Goal: Communication & Community: Connect with others

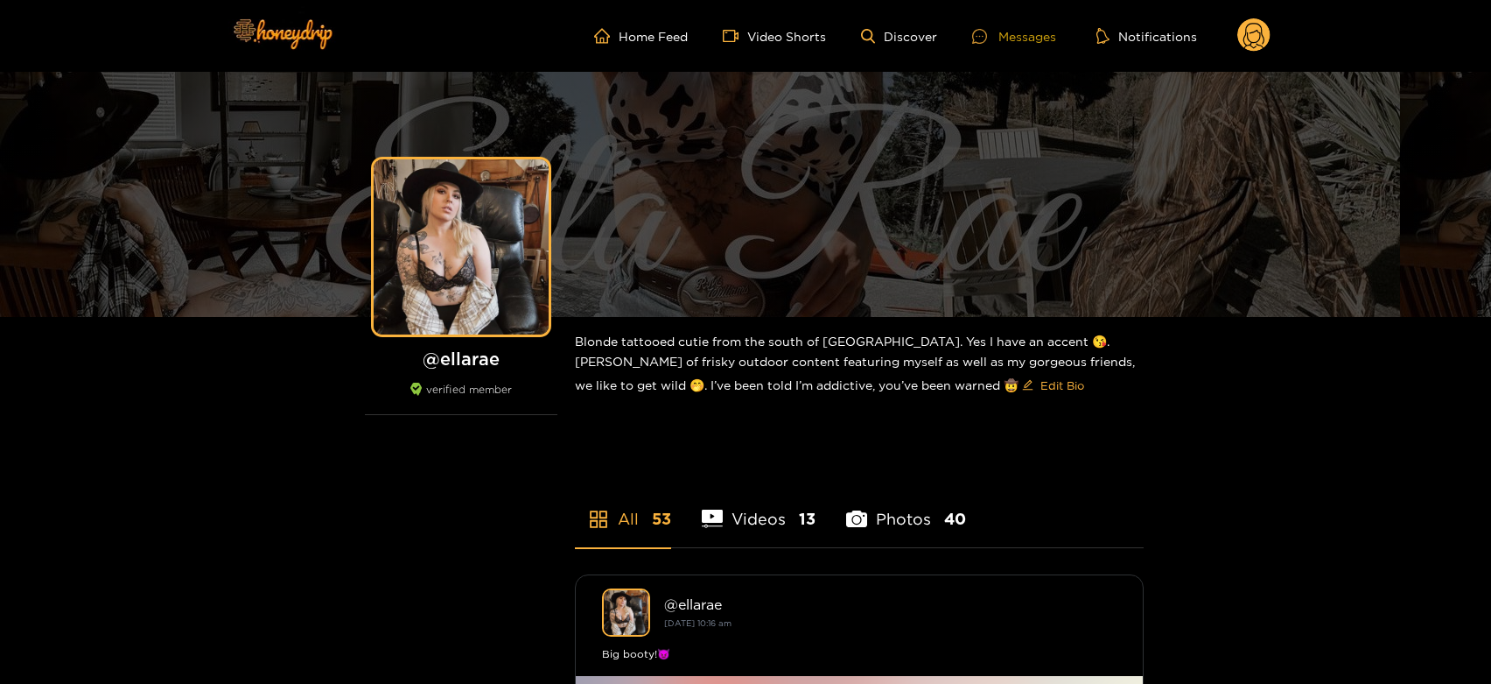
click at [1035, 32] on div "Messages" at bounding box center [1014, 36] width 84 height 20
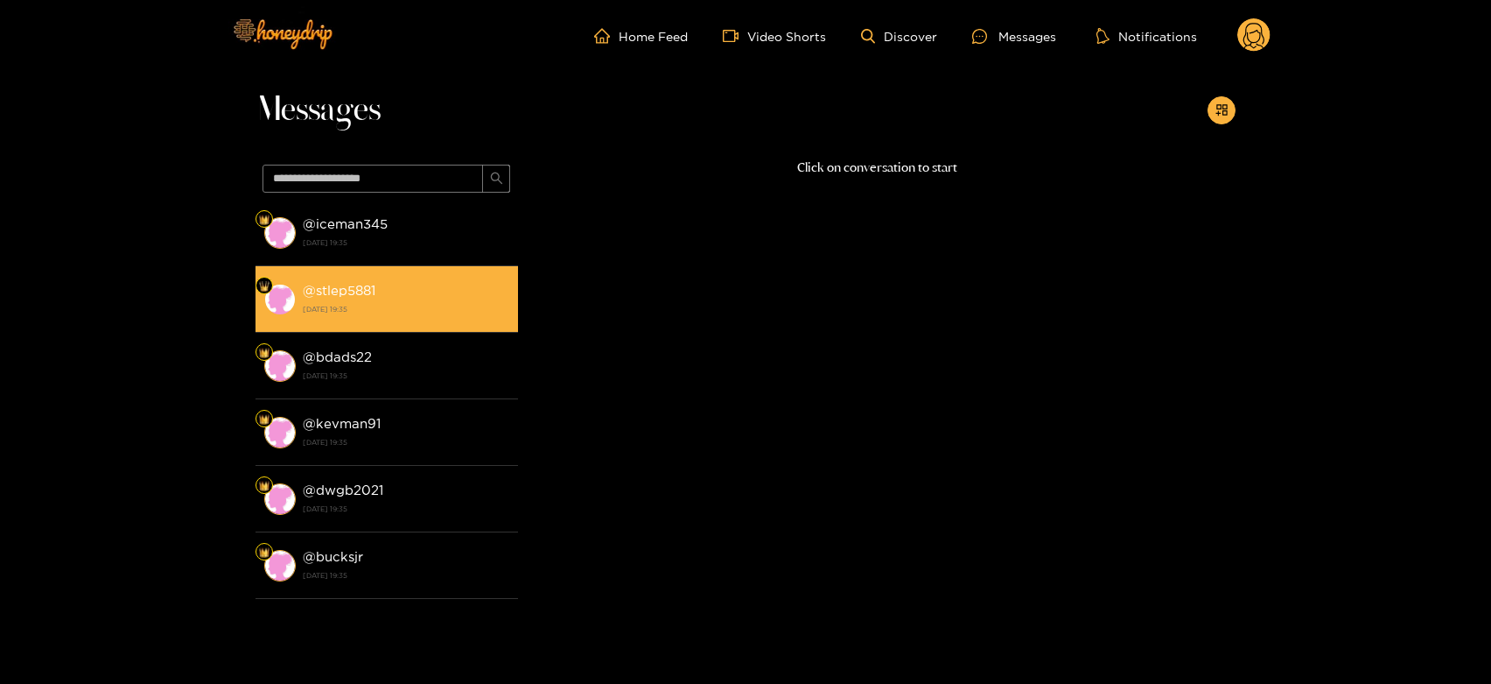
click at [447, 299] on div "@ stlep5881 [DATE] 19:35" at bounding box center [406, 298] width 207 height 39
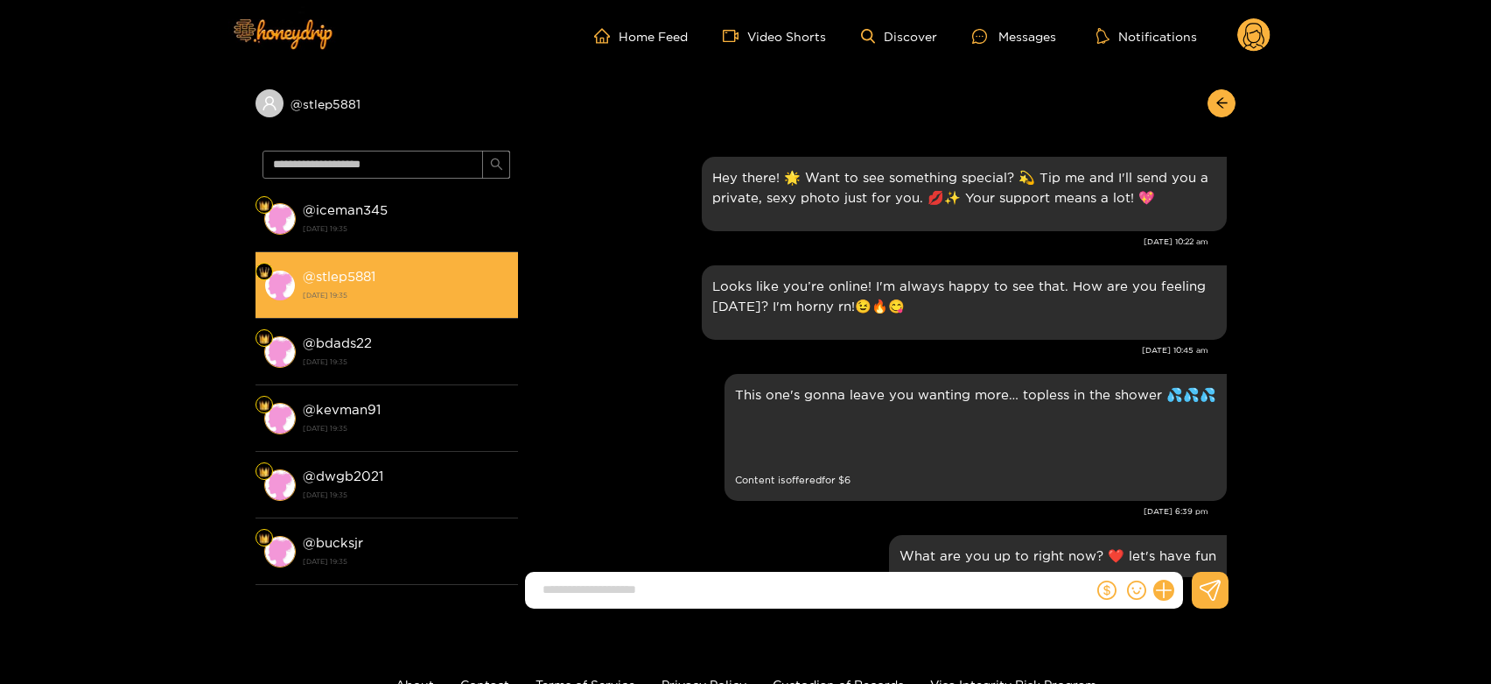
scroll to position [2956, 0]
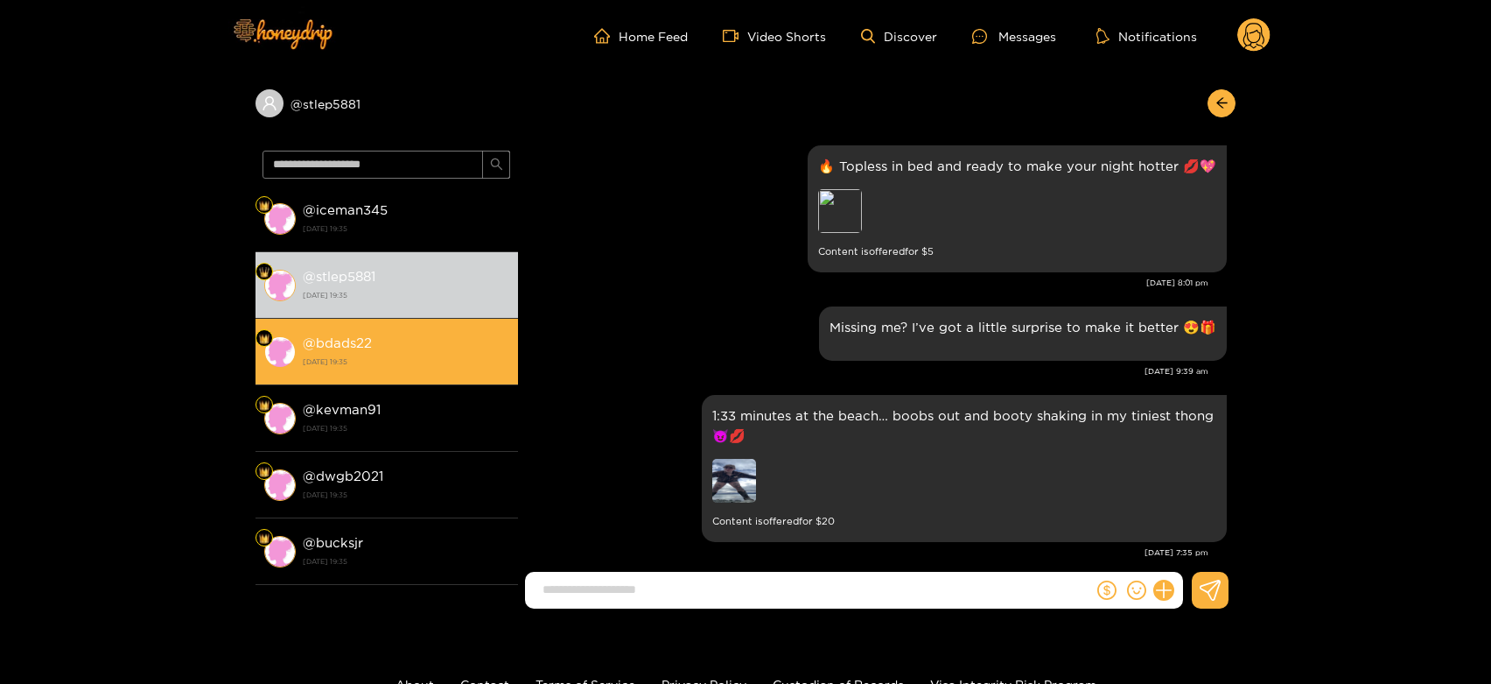
click at [424, 340] on div "@ bdads22 [DATE] 19:35" at bounding box center [406, 351] width 207 height 39
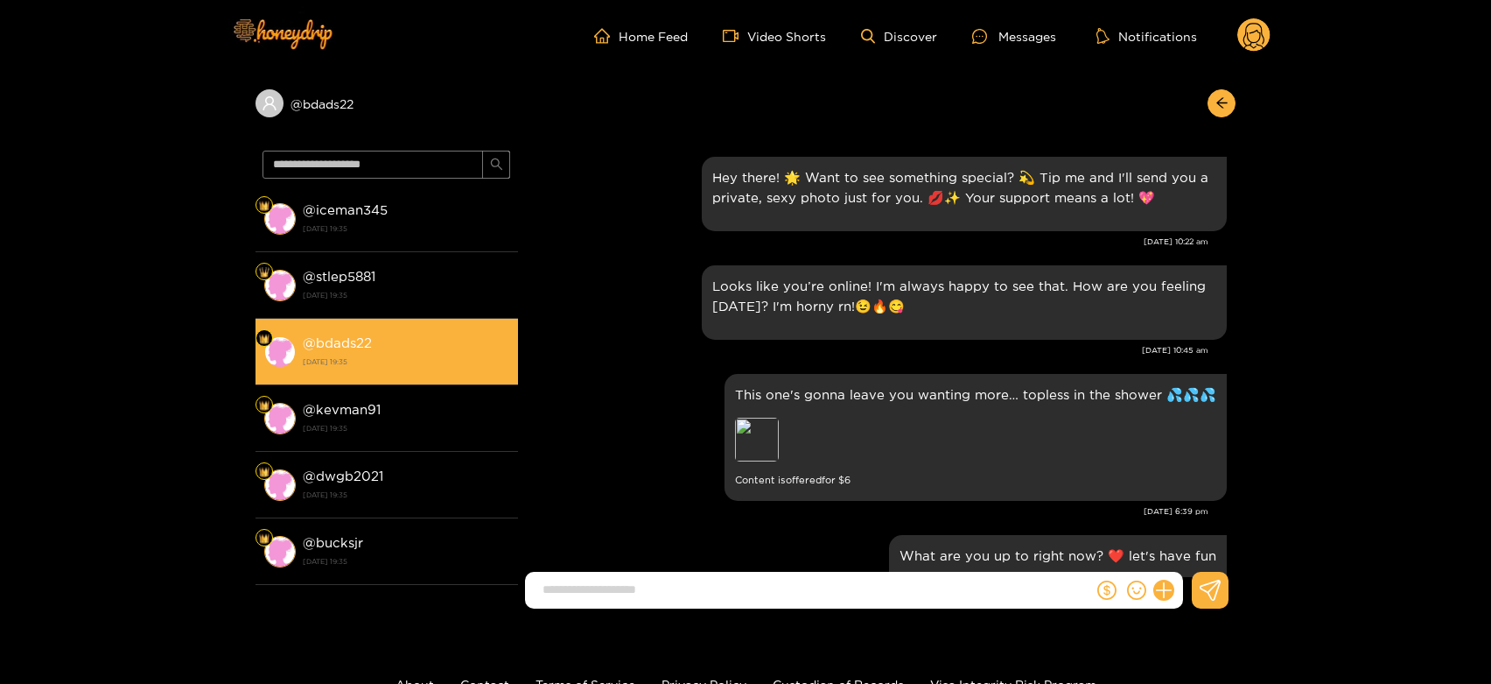
scroll to position [2956, 0]
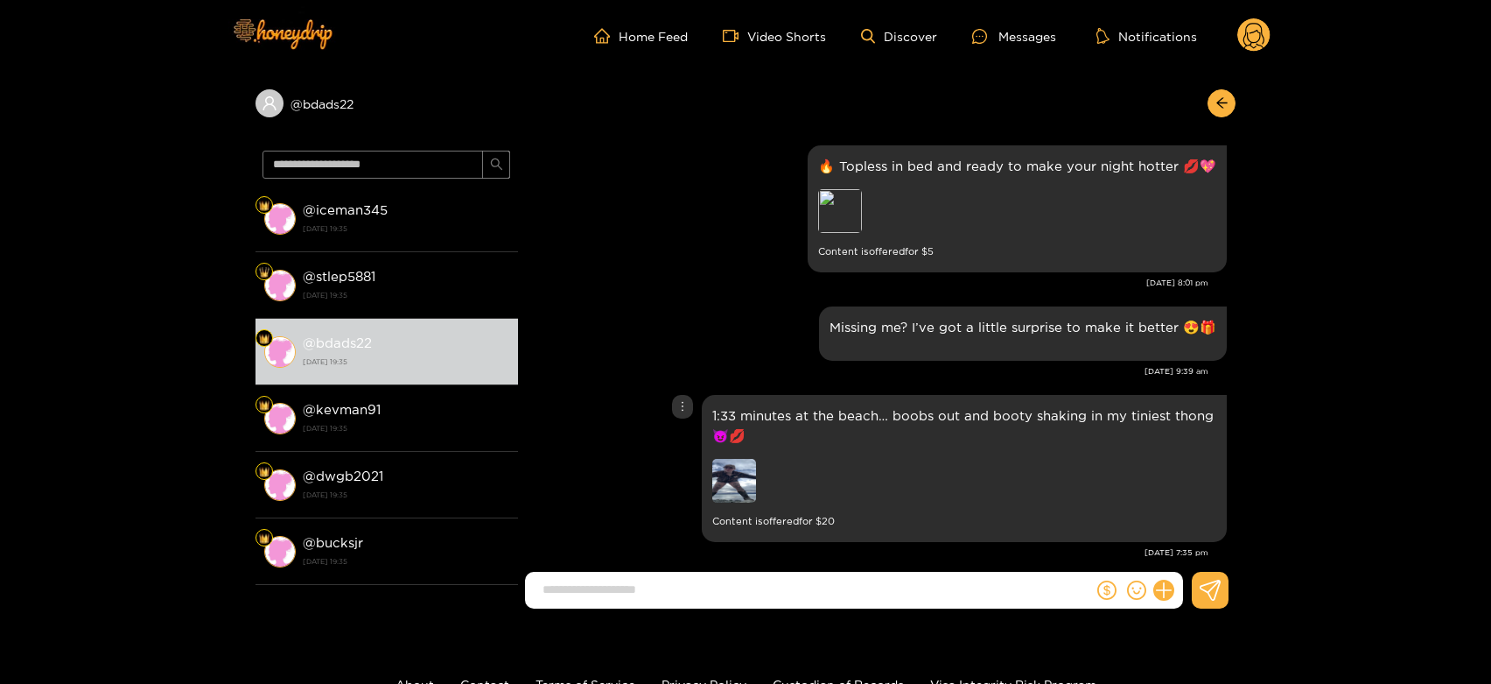
click at [733, 474] on img at bounding box center [734, 481] width 44 height 44
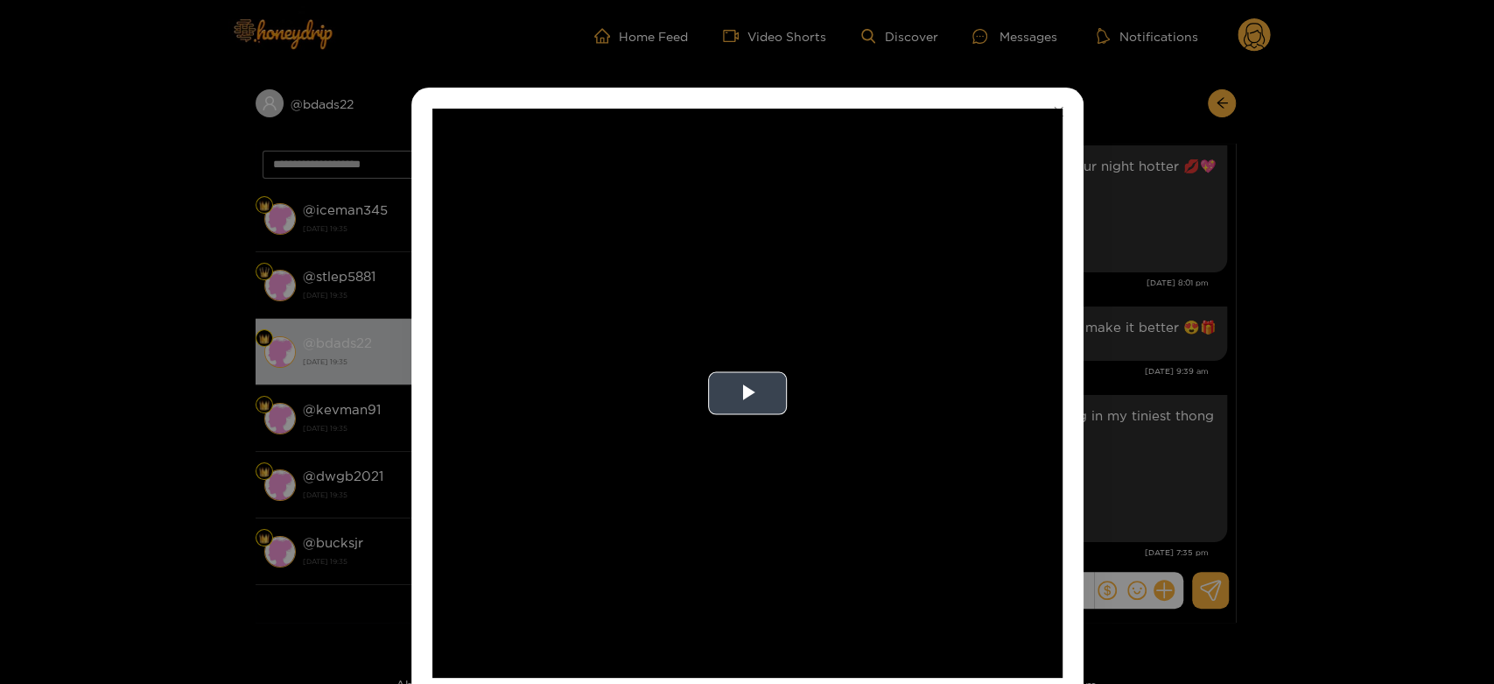
click at [731, 434] on video "Video Player" at bounding box center [747, 393] width 630 height 569
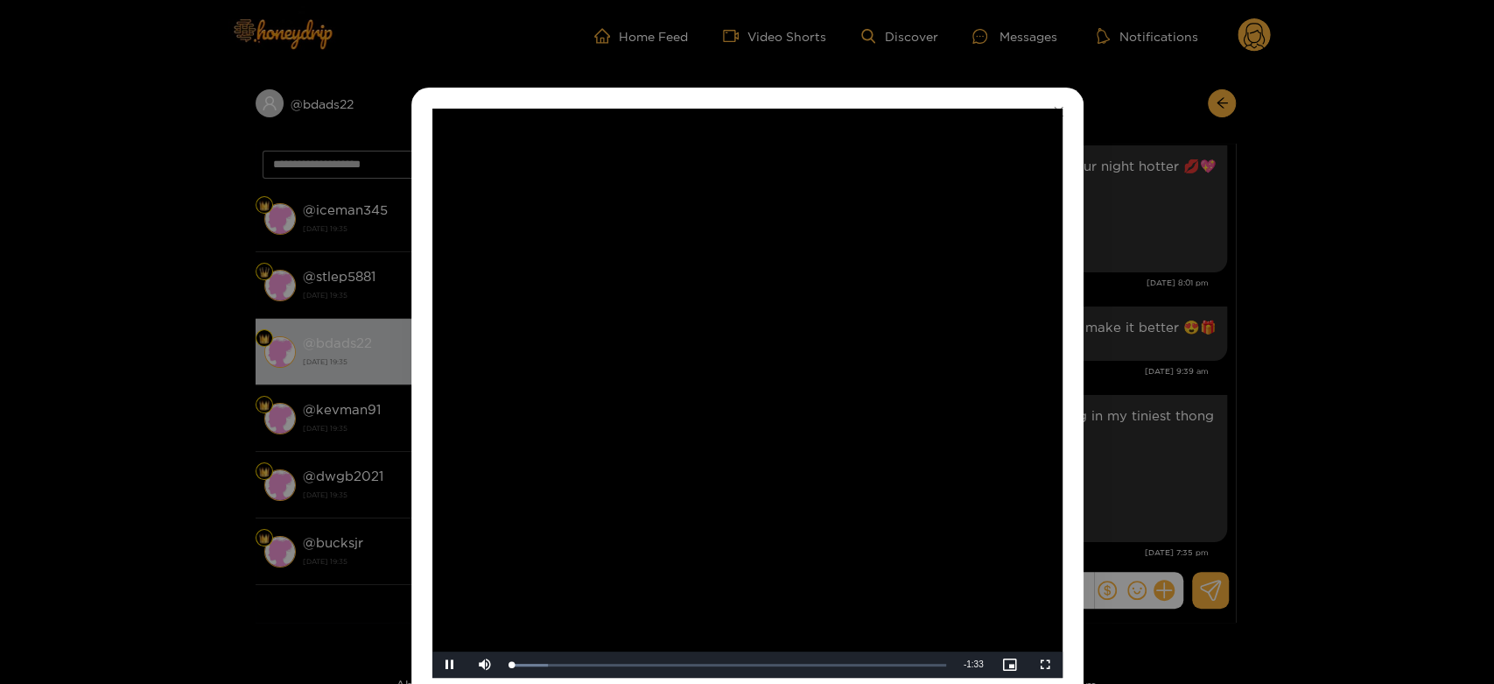
click at [746, 430] on video "Video Player" at bounding box center [747, 393] width 630 height 569
click at [1120, 430] on div "**********" at bounding box center [747, 342] width 1494 height 684
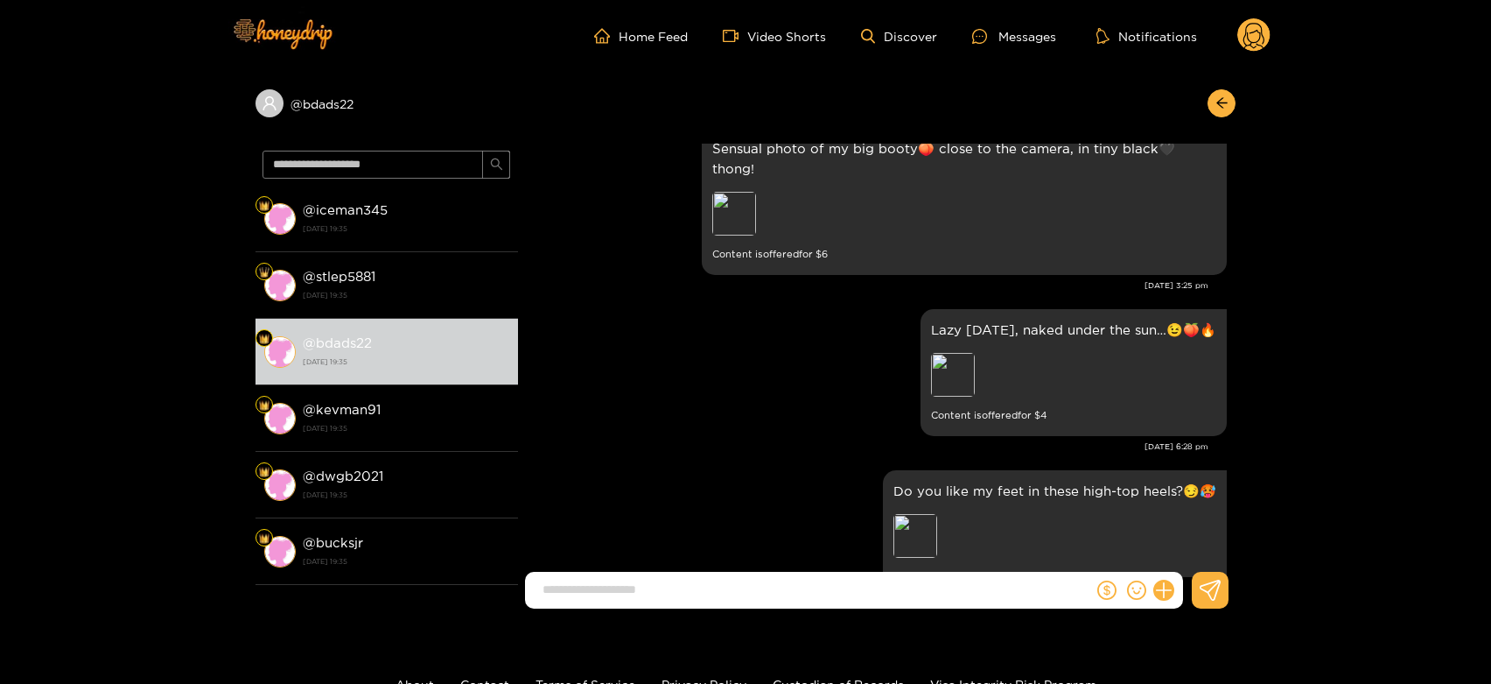
scroll to position [2178, 0]
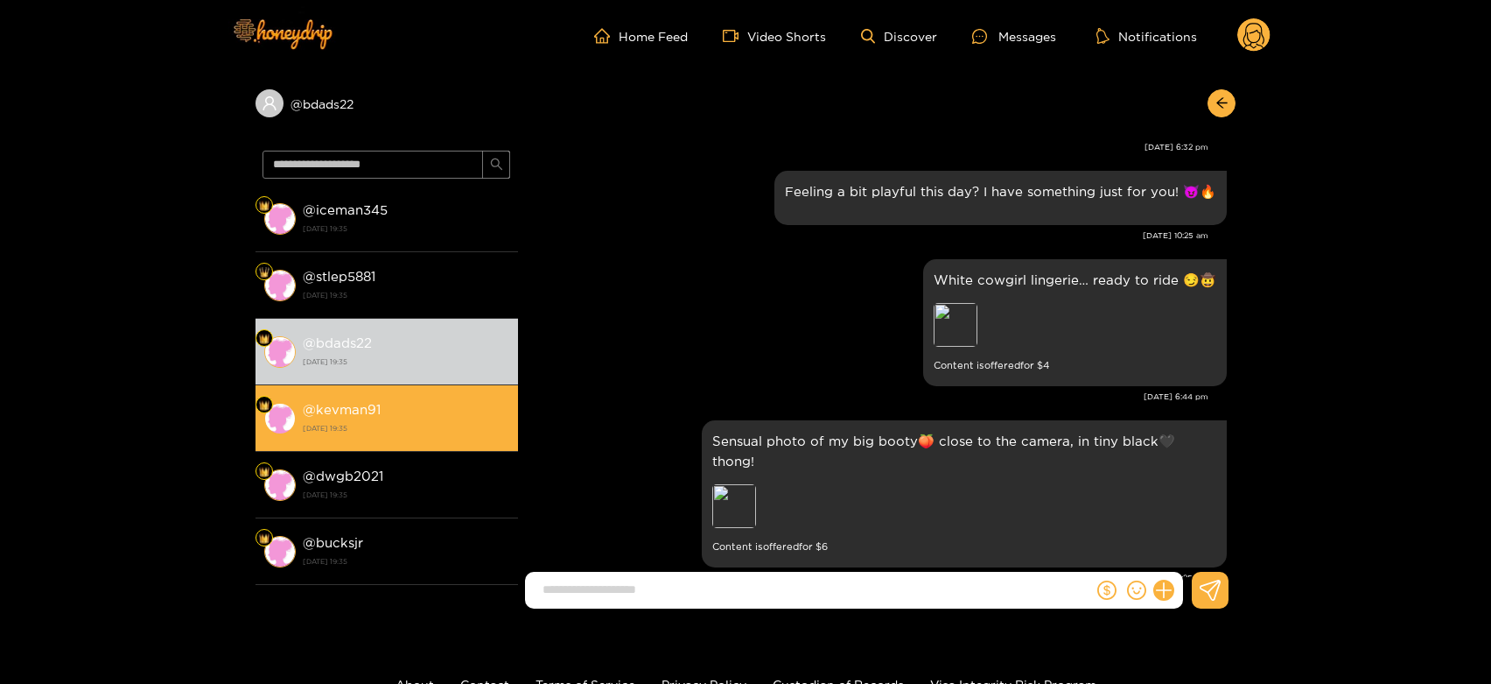
click at [332, 398] on div "@ kevman91 [DATE] 19:35" at bounding box center [406, 417] width 207 height 39
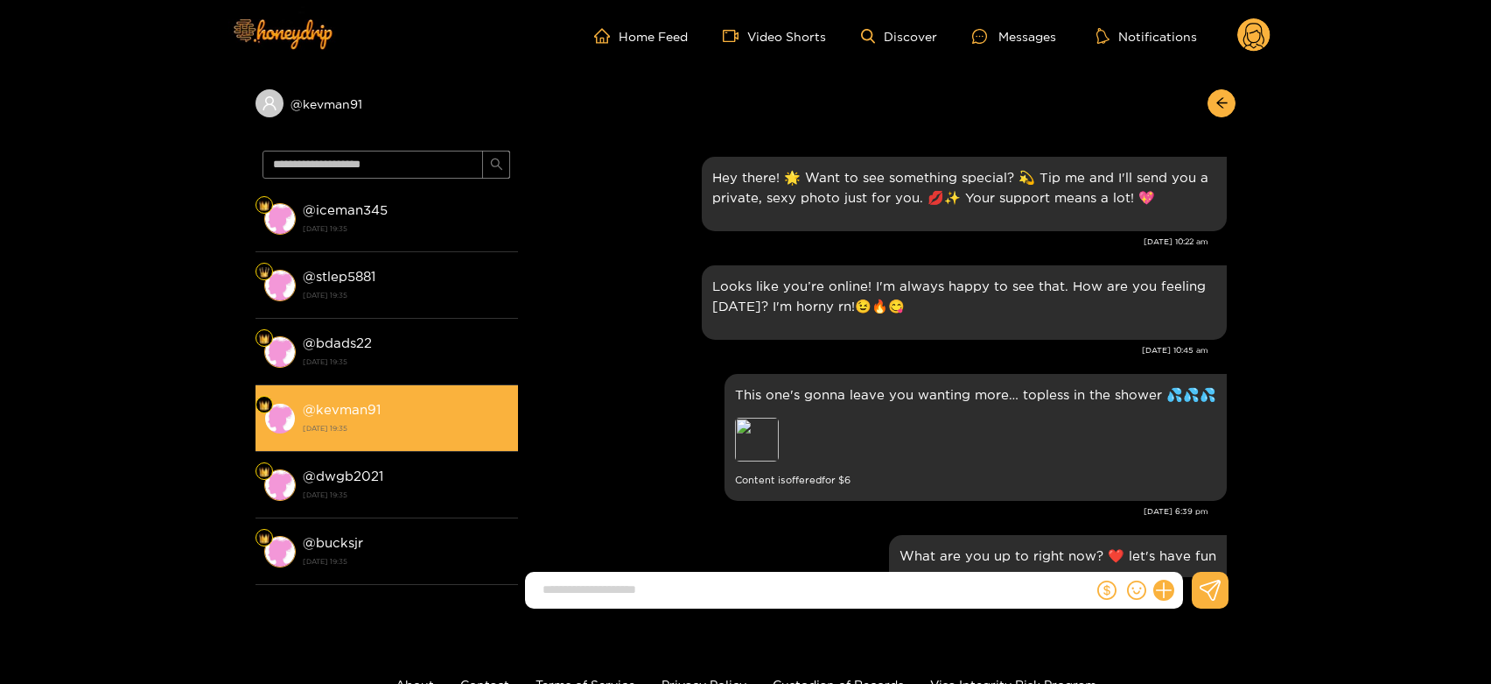
scroll to position [2956, 0]
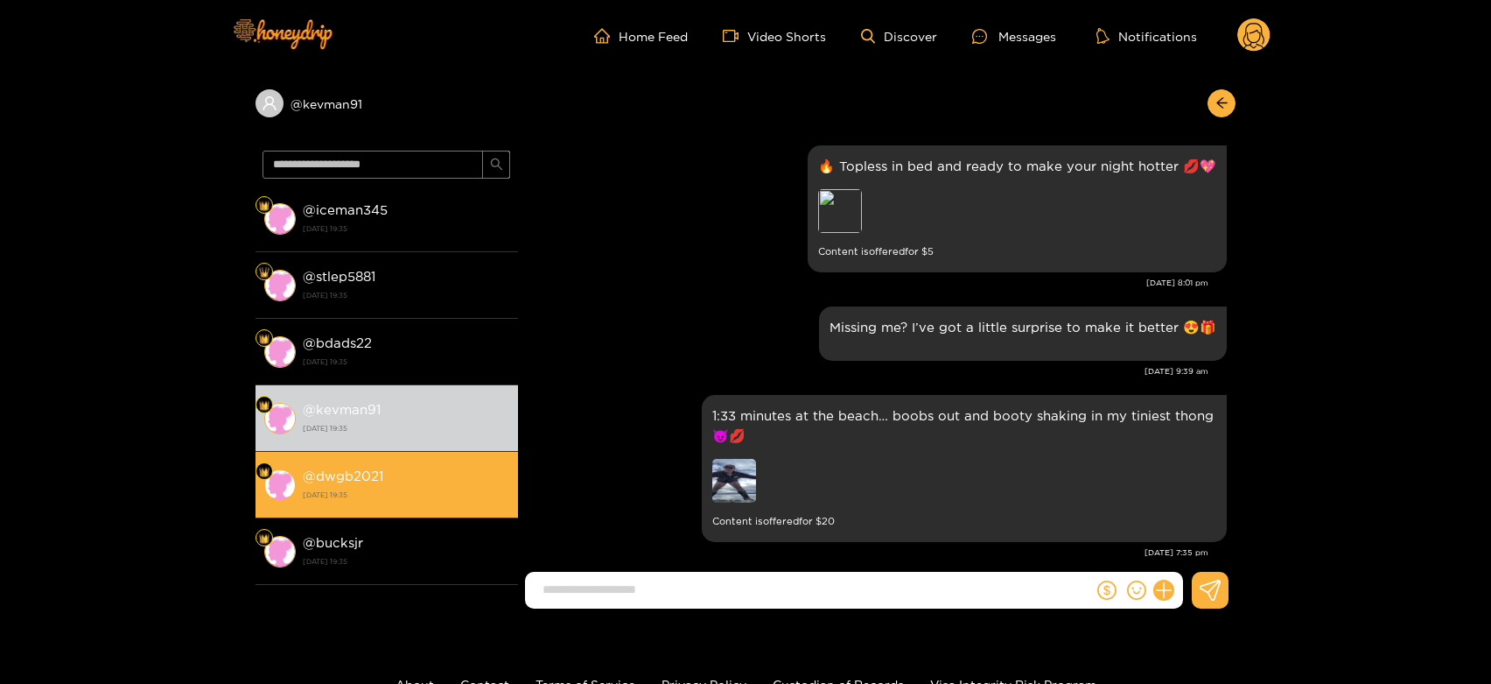
click at [460, 455] on li "@ dwgb2021 [DATE] 19:35" at bounding box center [387, 485] width 263 height 67
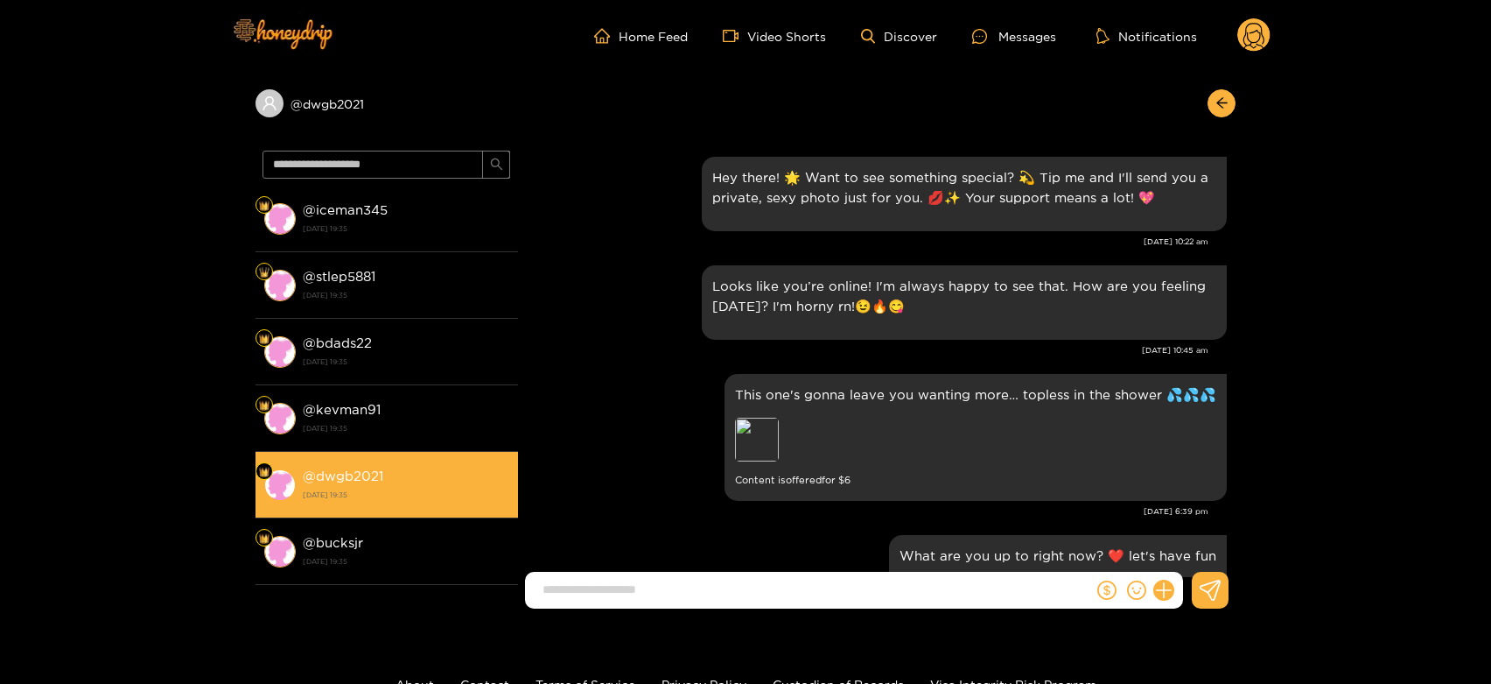
scroll to position [2956, 0]
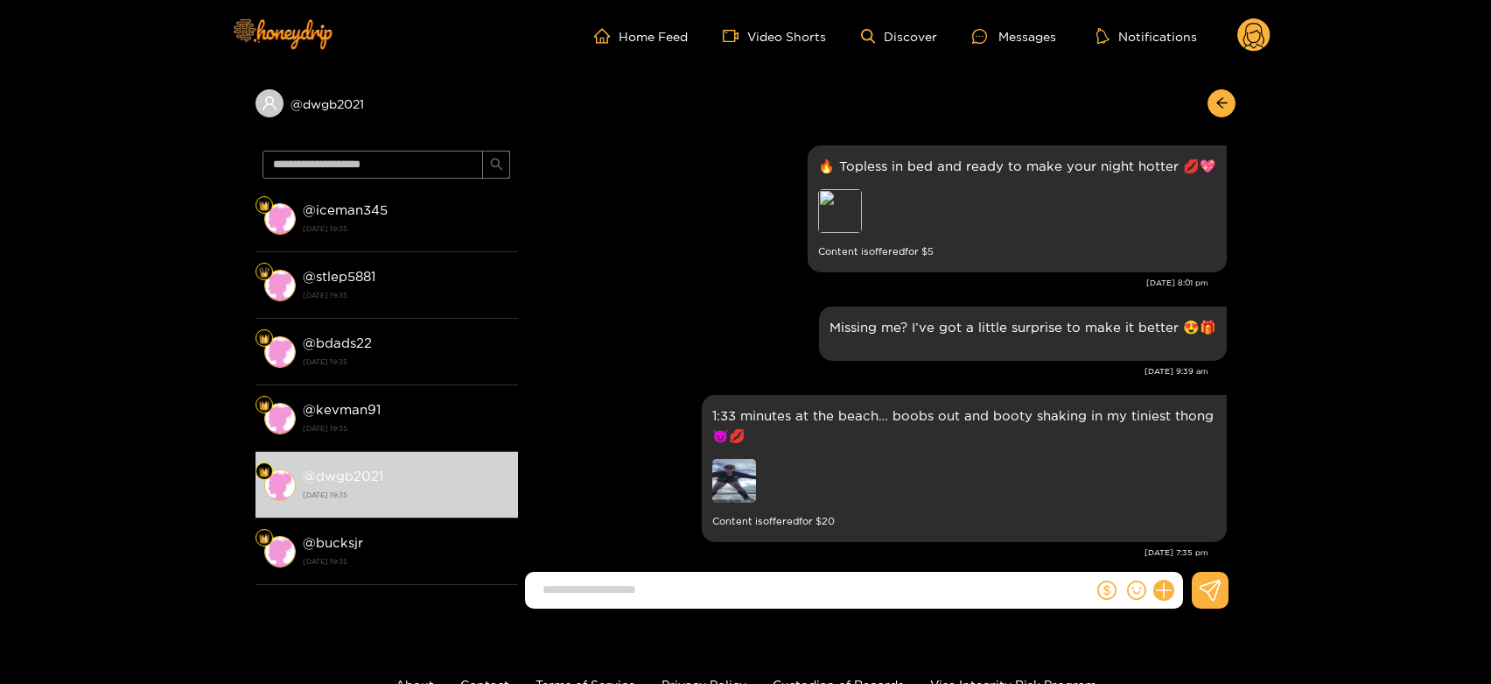
click at [1260, 28] on circle at bounding box center [1253, 34] width 33 height 33
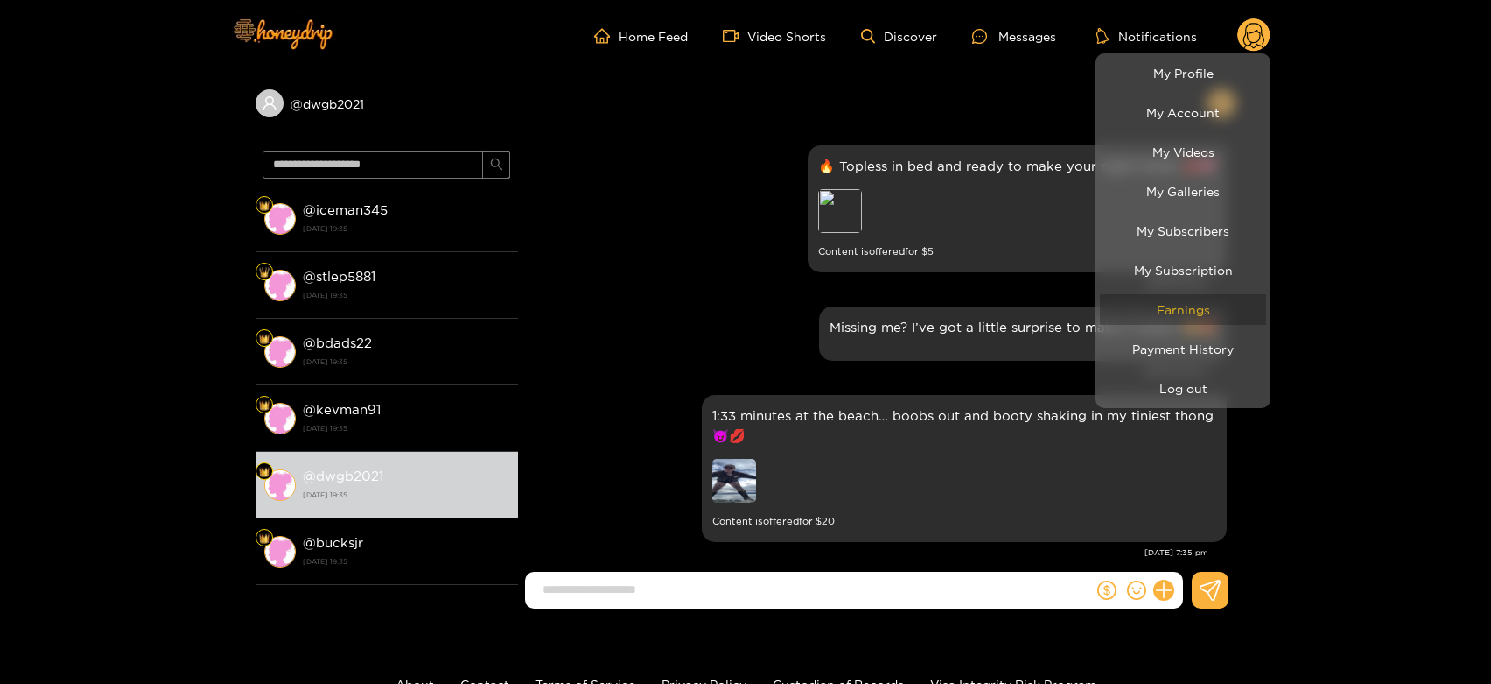
click at [1192, 324] on link "Earnings" at bounding box center [1183, 309] width 166 height 31
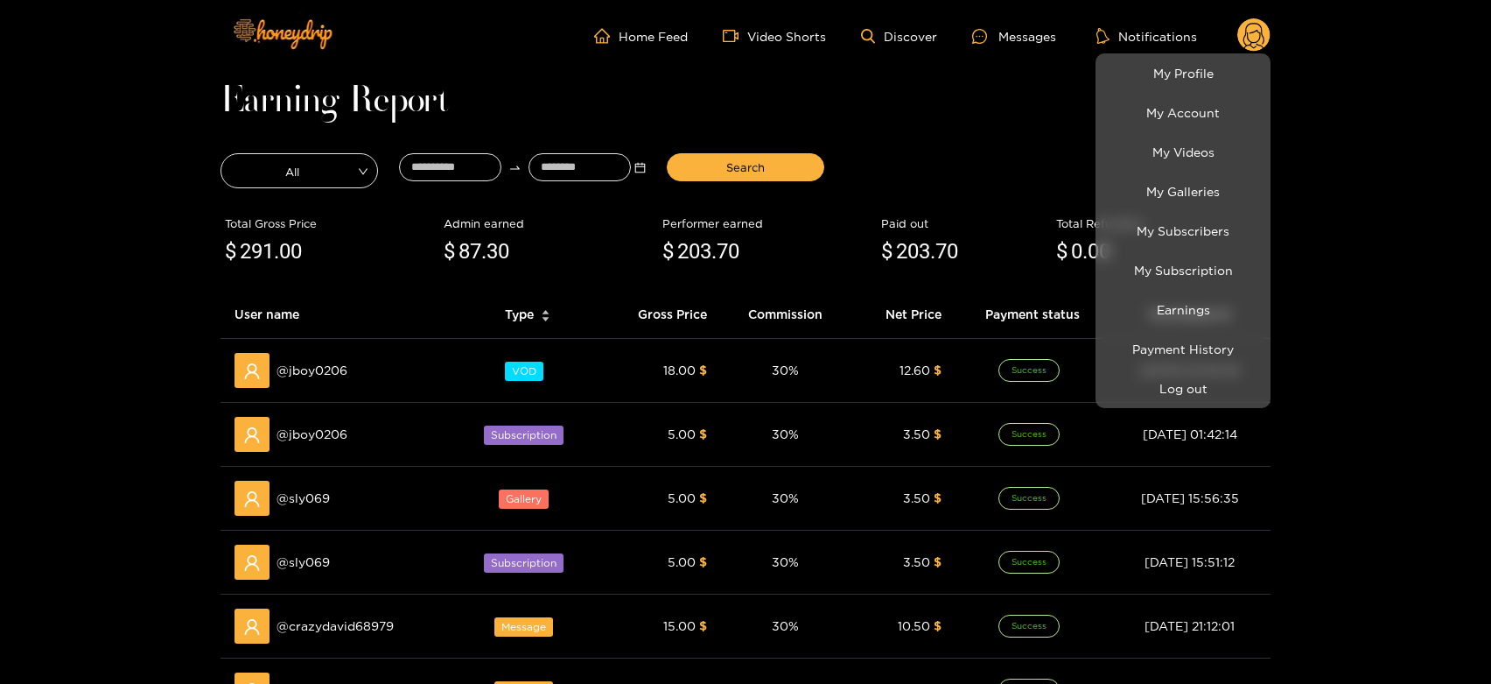
click at [313, 621] on div at bounding box center [745, 342] width 1491 height 684
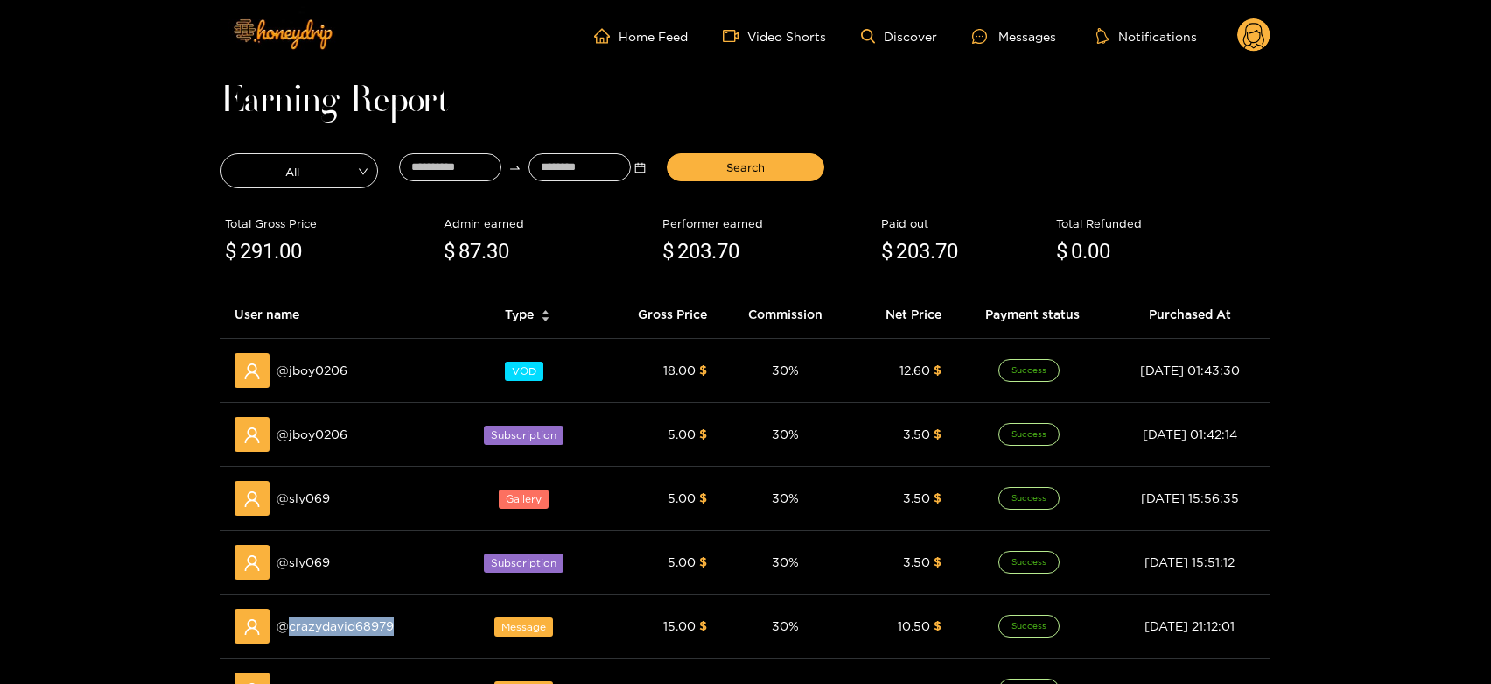
click at [313, 621] on span "@ crazydavid68979" at bounding box center [335, 625] width 117 height 19
copy span "crazydavid68979"
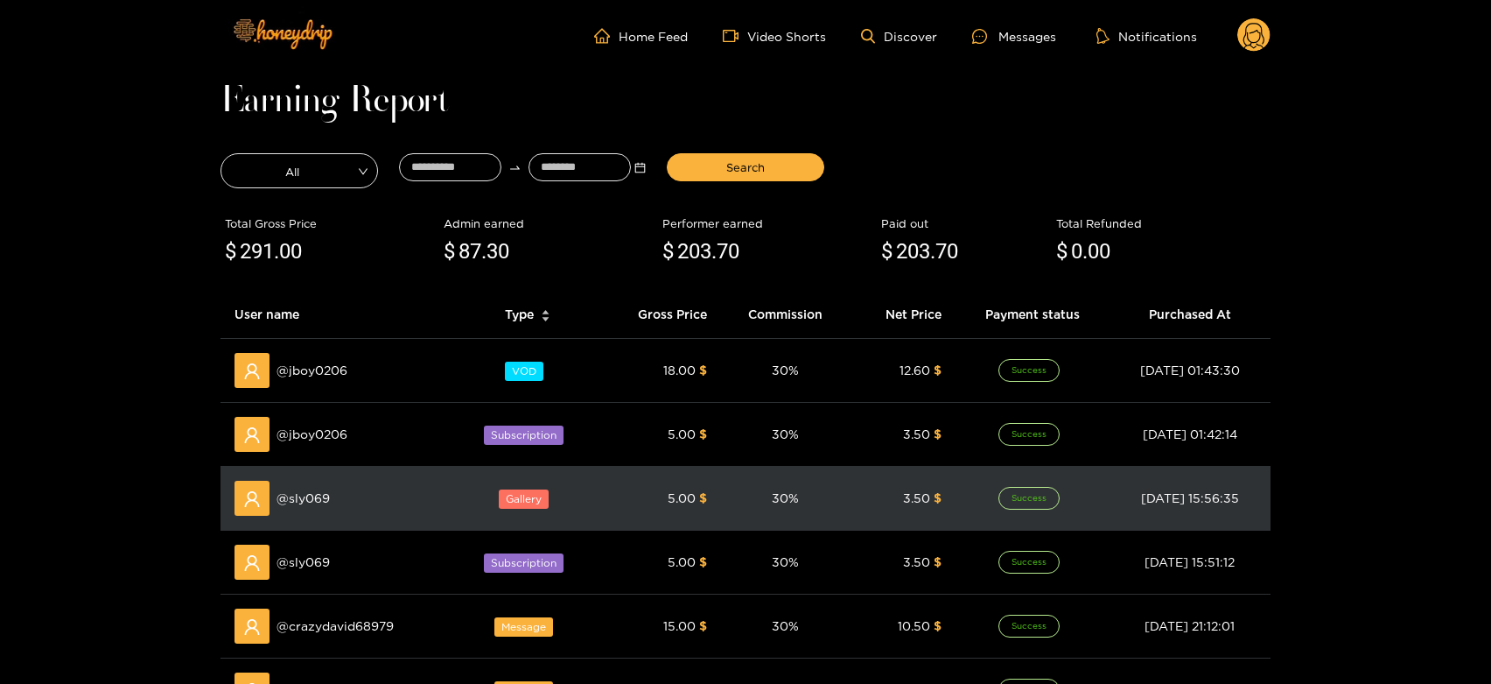
click at [314, 517] on td "@ sly069" at bounding box center [338, 498] width 235 height 64
copy span "sly069"
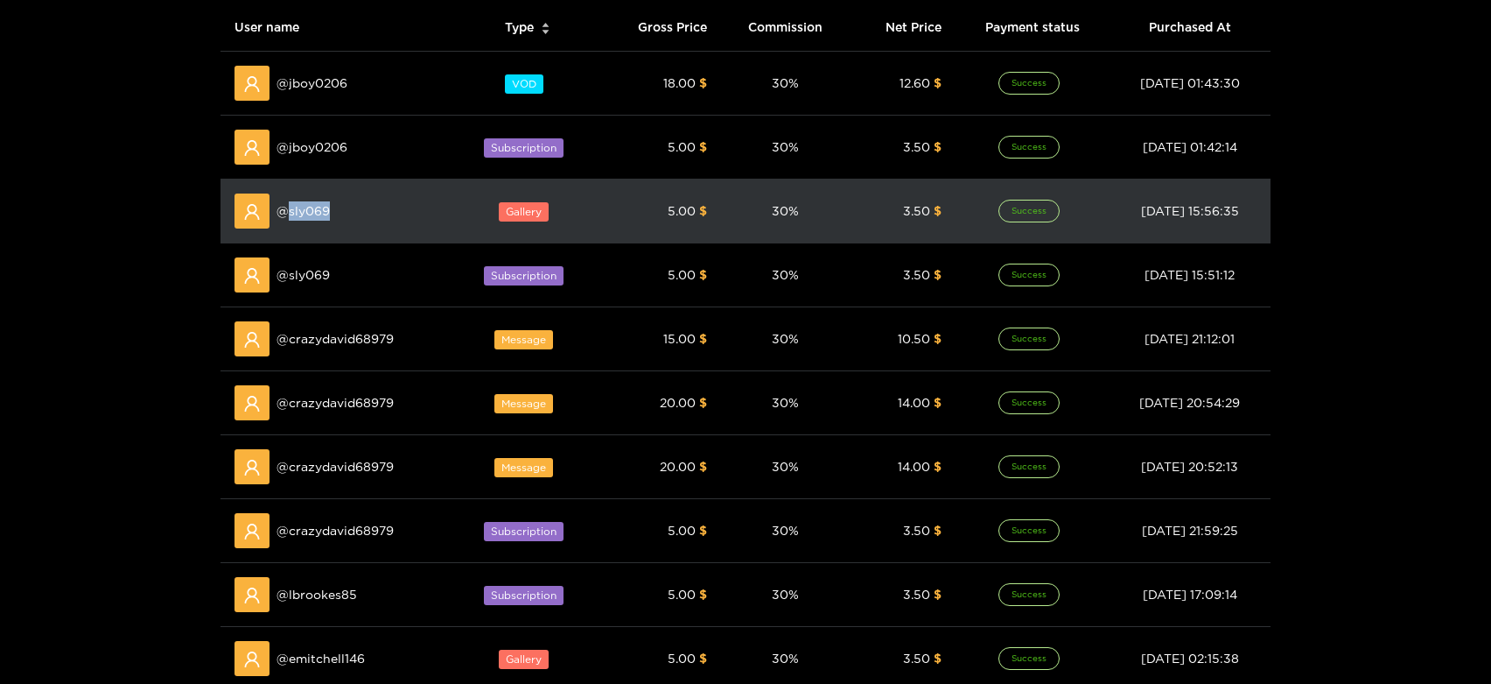
scroll to position [291, 0]
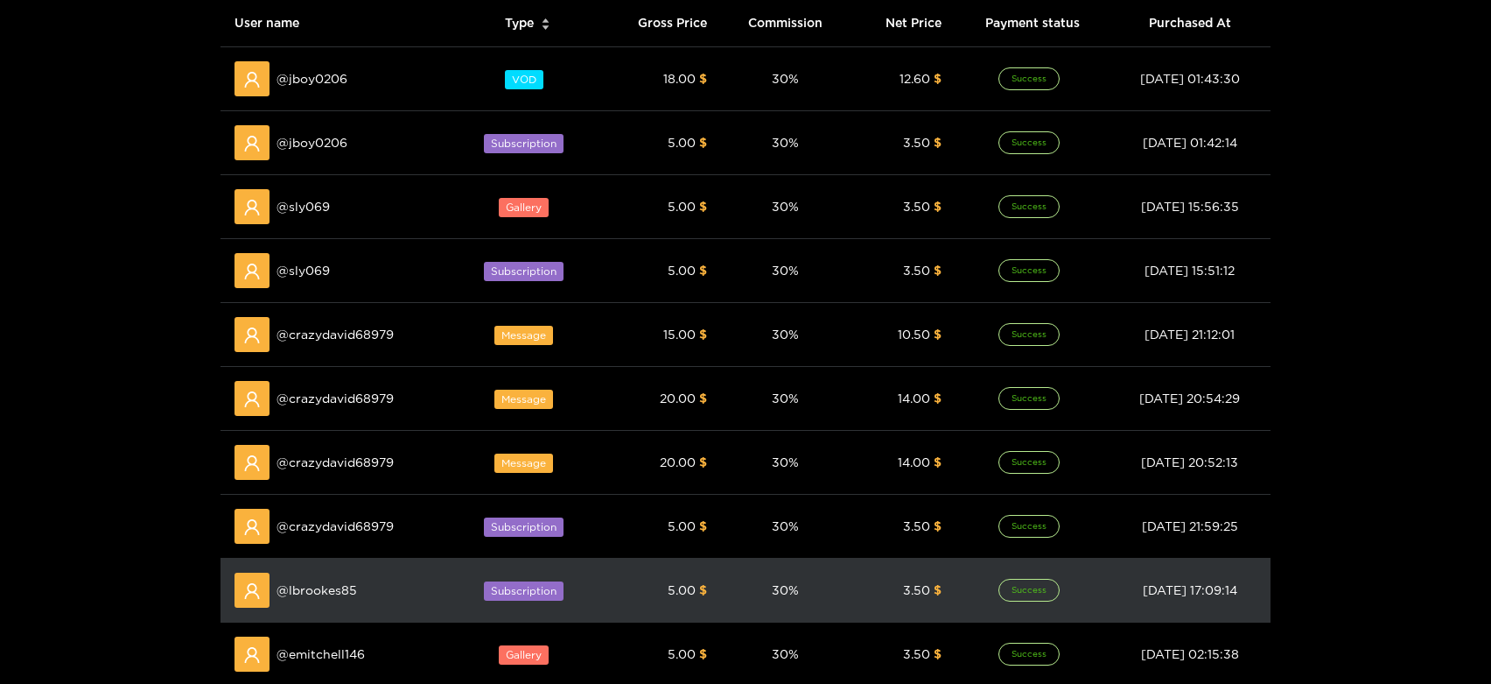
click at [319, 586] on span "@ lbrookes85" at bounding box center [317, 589] width 81 height 19
copy span "lbrookes85"
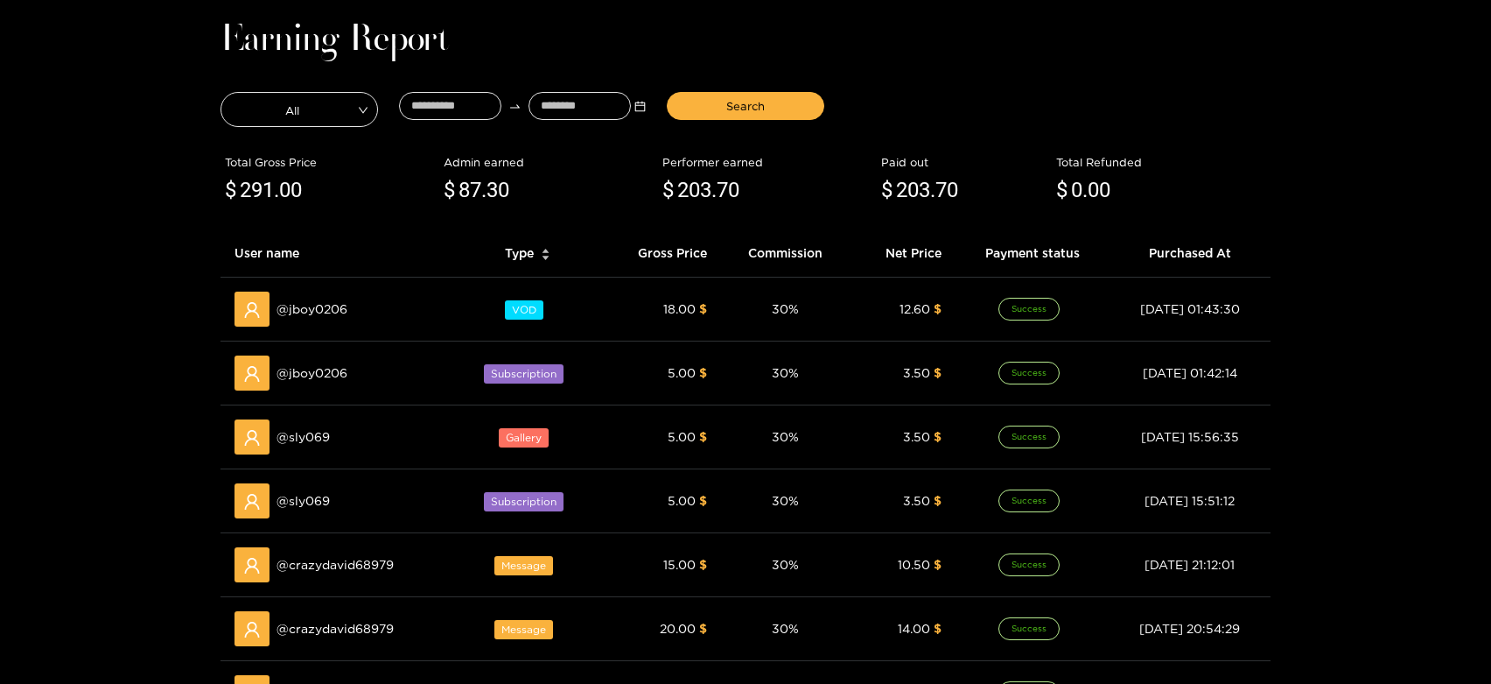
scroll to position [0, 0]
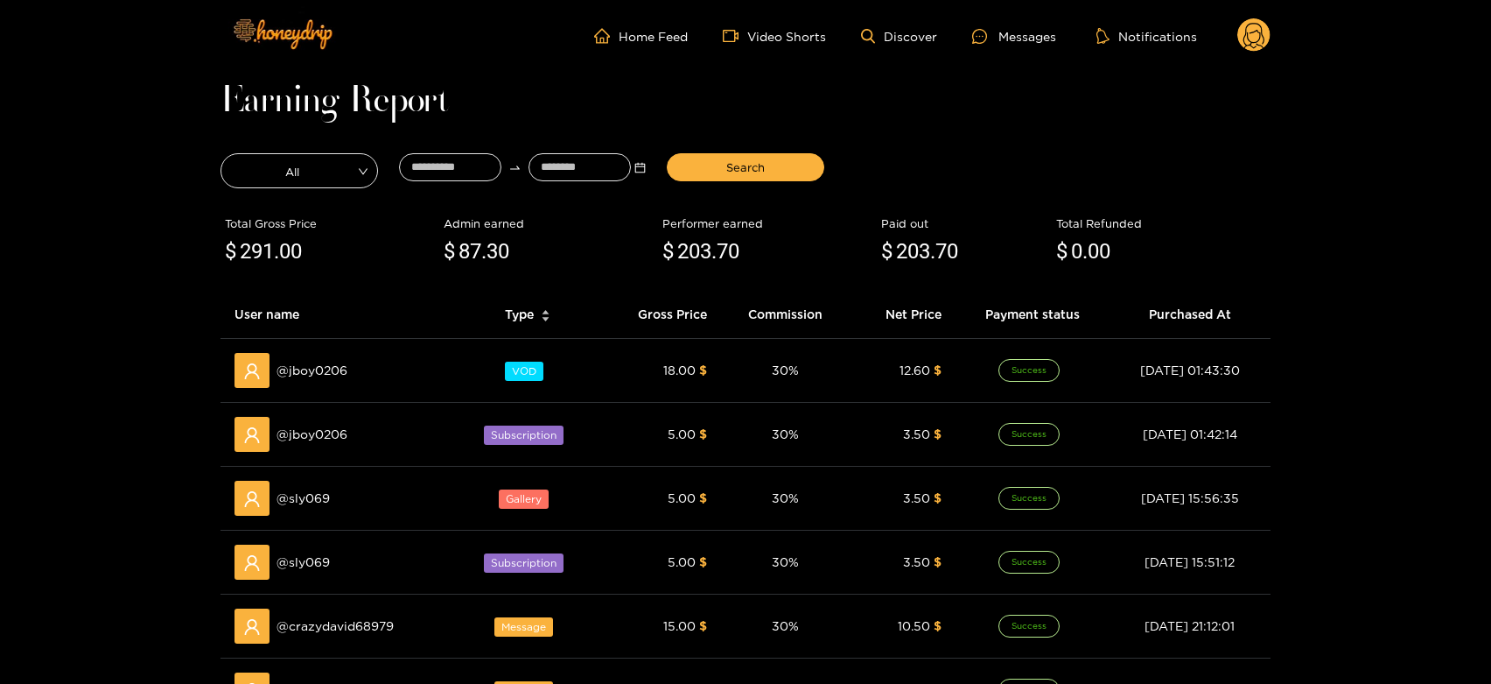
click at [1034, 24] on ul "Home Feed Video Shorts Discover Messages Notifications" at bounding box center [932, 35] width 677 height 35
click at [1027, 33] on div "Messages" at bounding box center [1014, 36] width 84 height 20
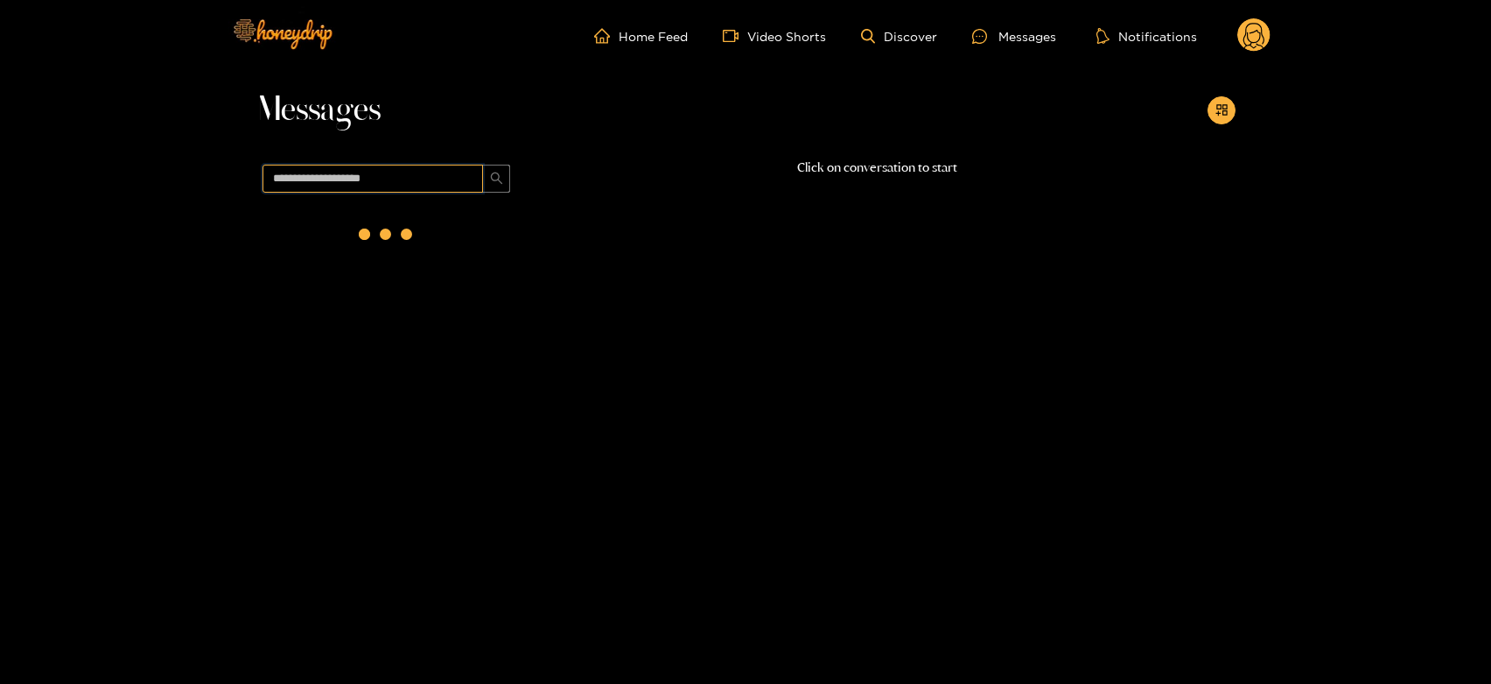
click at [456, 178] on input "text" at bounding box center [373, 179] width 221 height 28
paste input "**********"
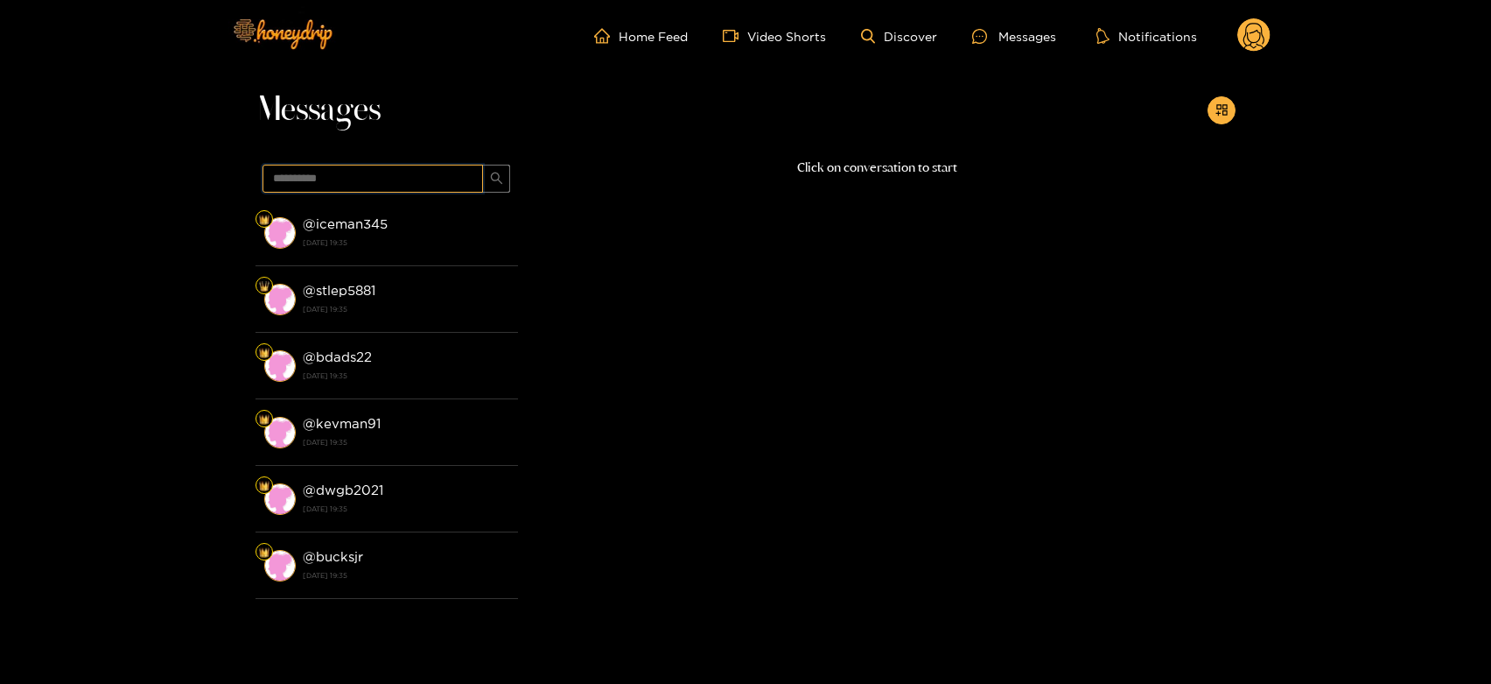
type input "**********"
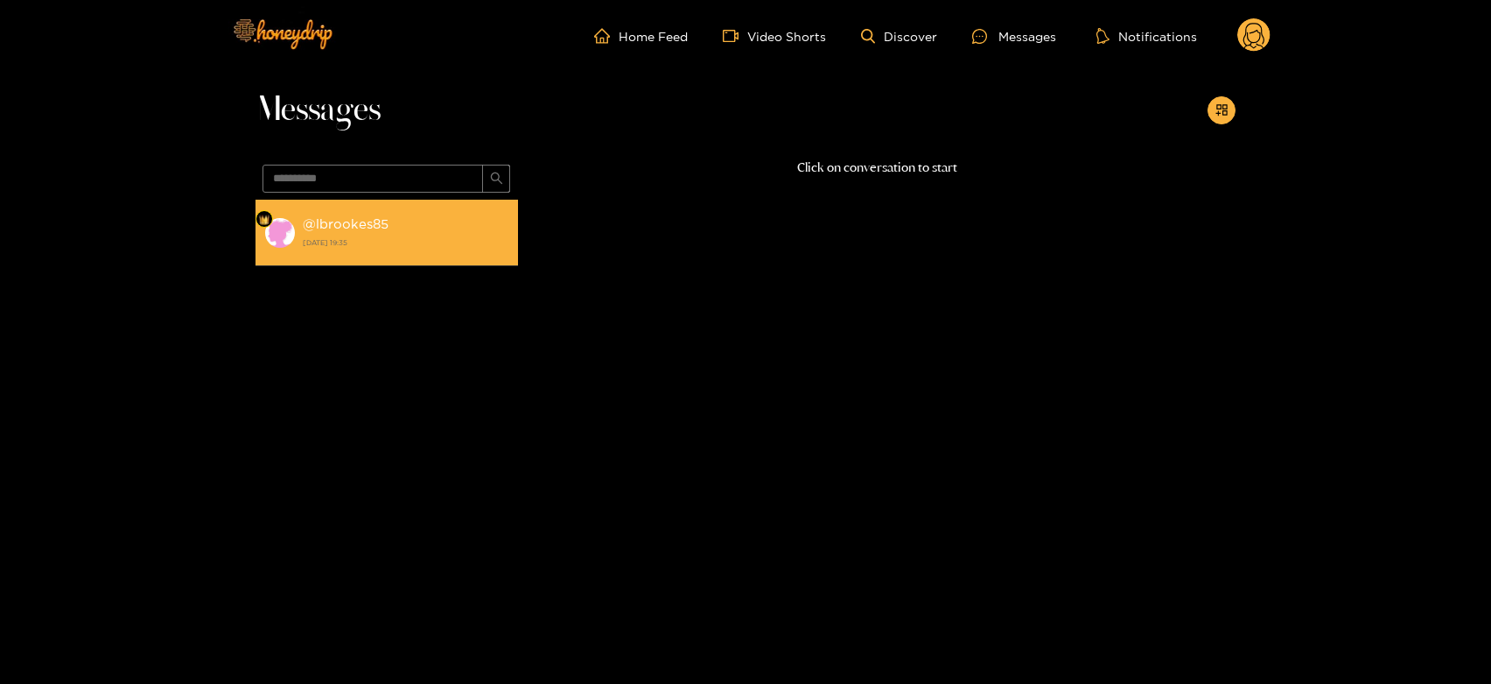
click at [400, 222] on div "@ lbrookes85 [DATE] 19:35" at bounding box center [406, 232] width 207 height 39
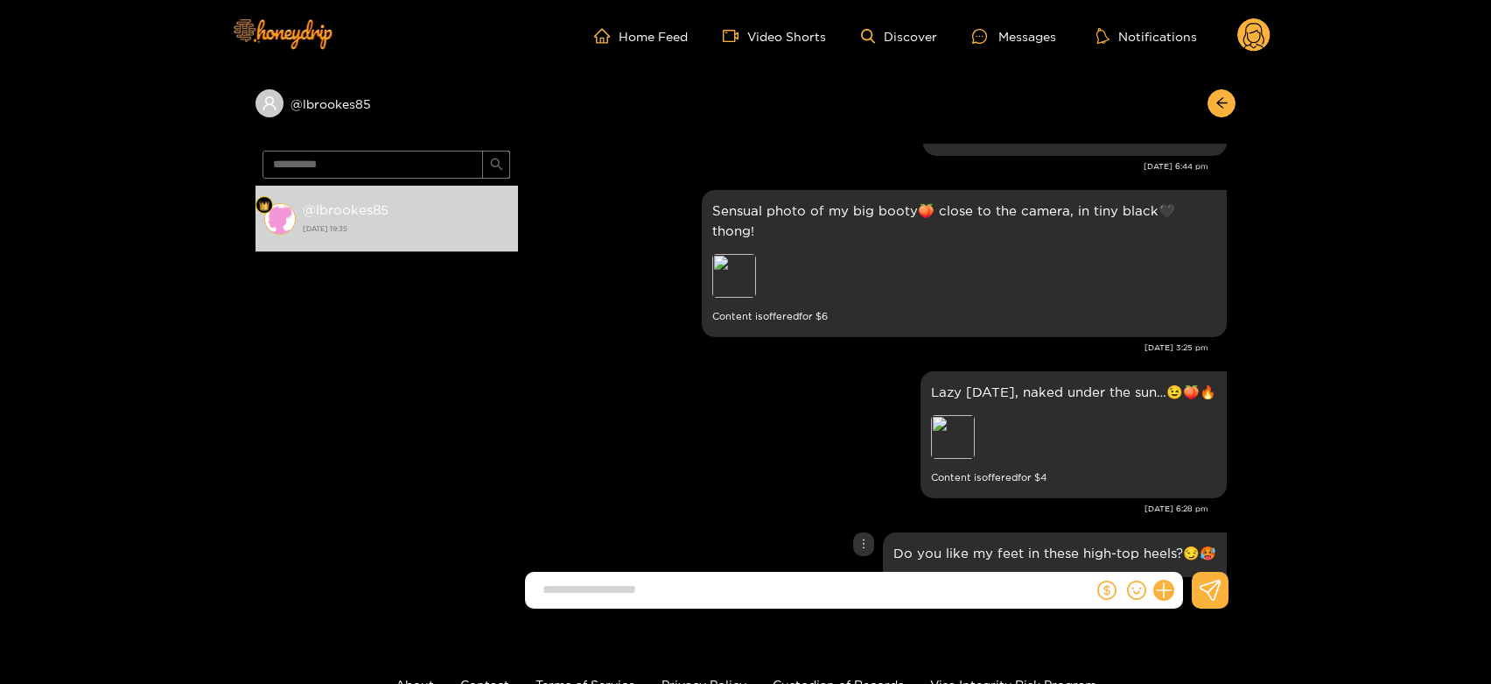
scroll to position [2373, 0]
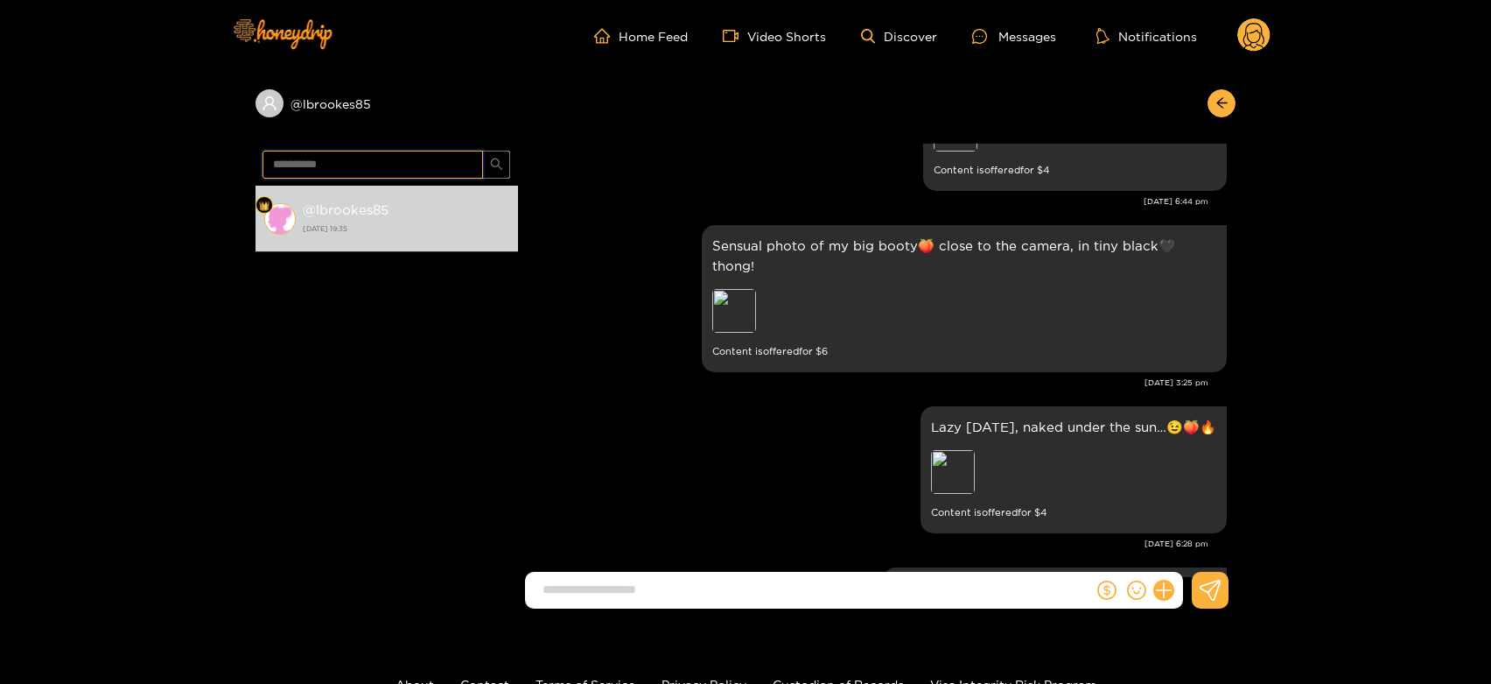
click at [334, 155] on input "**********" at bounding box center [373, 165] width 221 height 28
click at [1249, 40] on circle at bounding box center [1253, 34] width 33 height 33
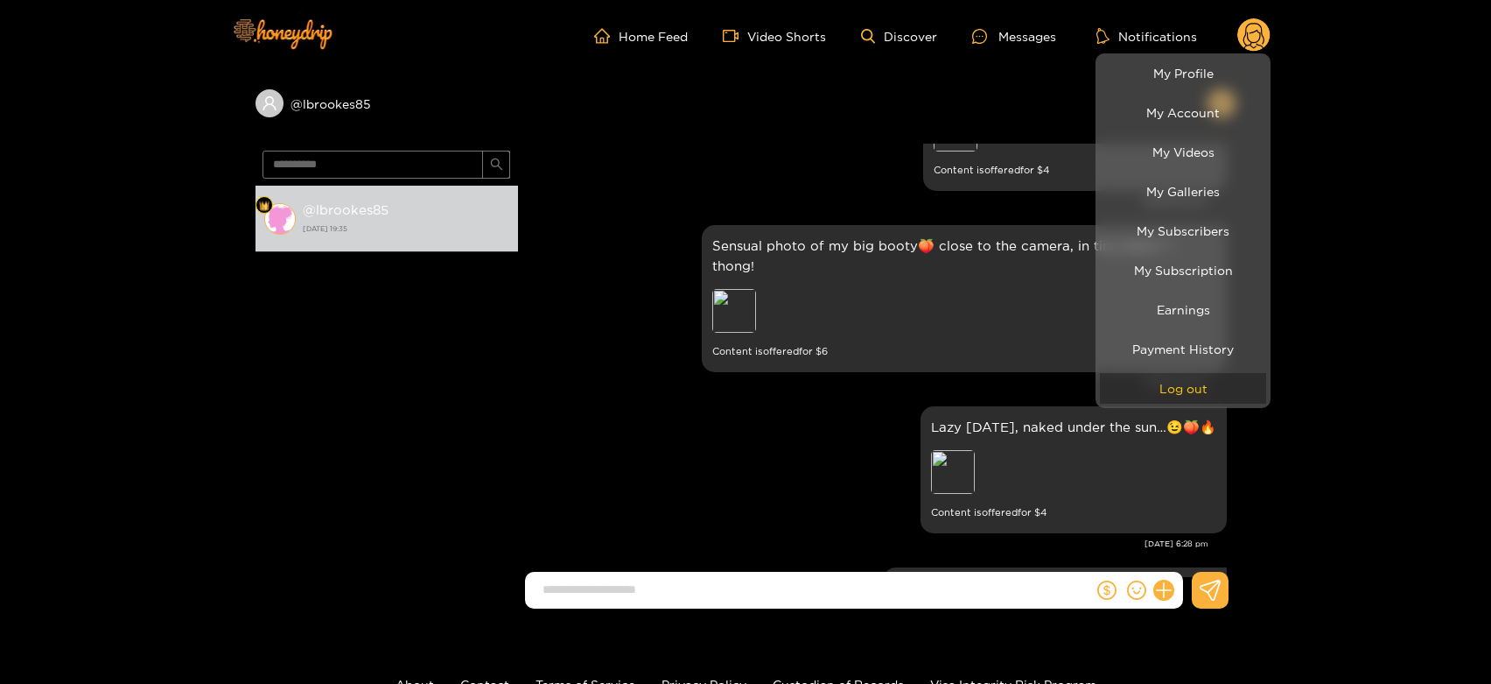
drag, startPoint x: 1174, startPoint y: 383, endPoint x: 903, endPoint y: 4, distance: 466.3
click at [1167, 383] on button "Log out" at bounding box center [1183, 388] width 166 height 31
